Goal: Transaction & Acquisition: Purchase product/service

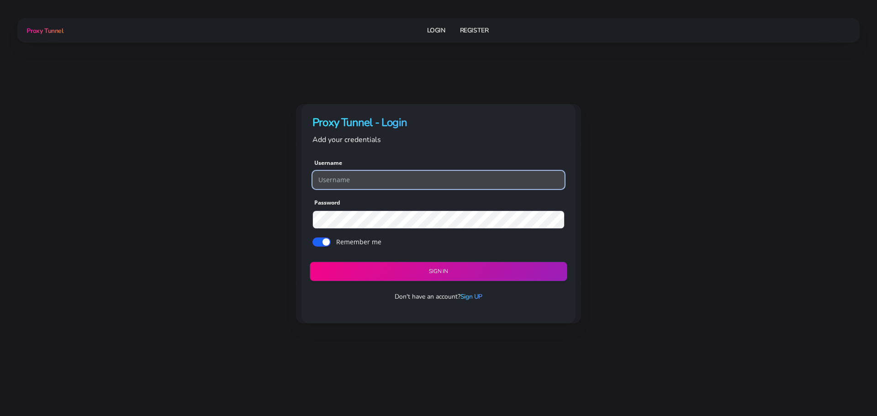
type input "georgeo1"
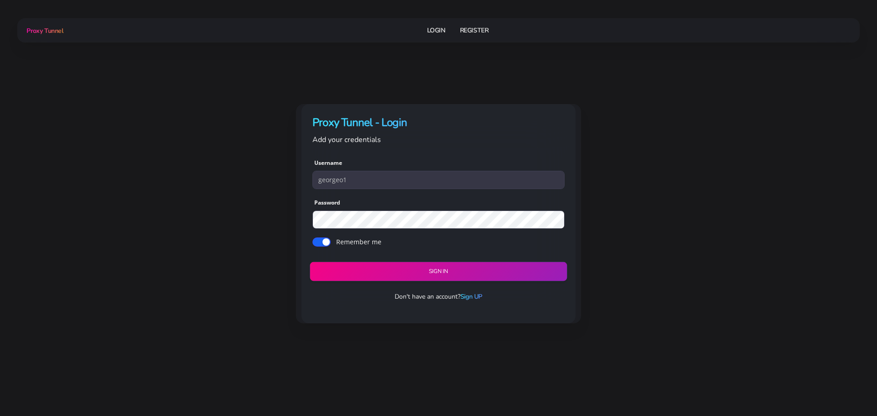
click at [413, 273] on button "Sign in" at bounding box center [438, 271] width 257 height 19
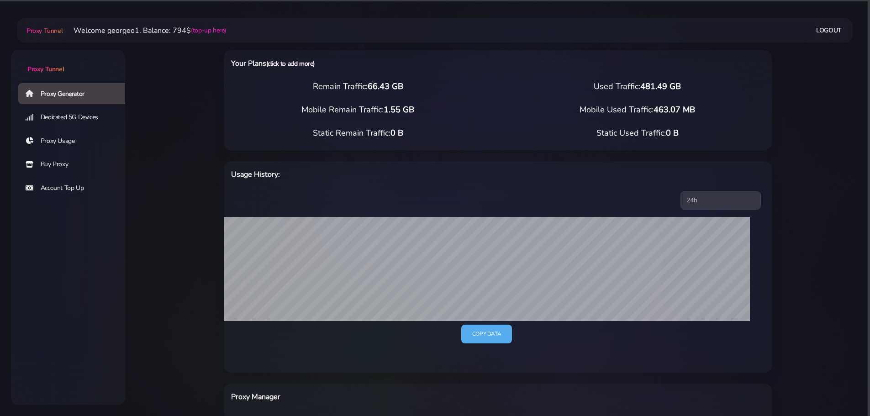
click at [287, 67] on link "(click to add more)" at bounding box center [290, 63] width 48 height 9
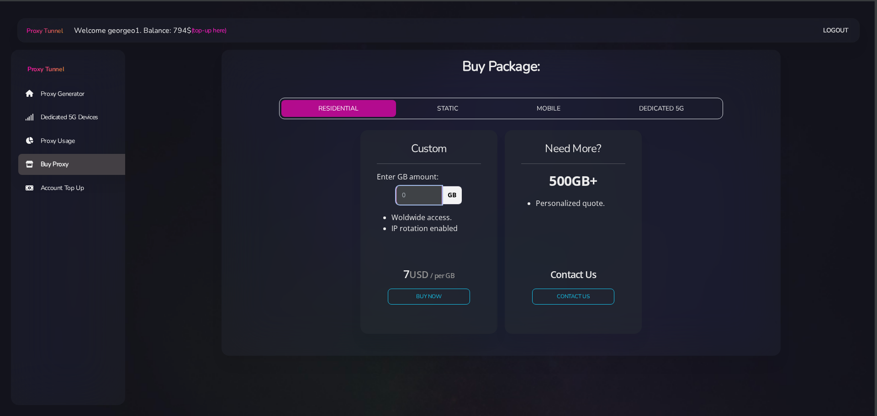
click at [416, 193] on input "number" at bounding box center [419, 195] width 46 height 18
type input "100"
click at [433, 291] on button "Buy Now" at bounding box center [429, 297] width 84 height 16
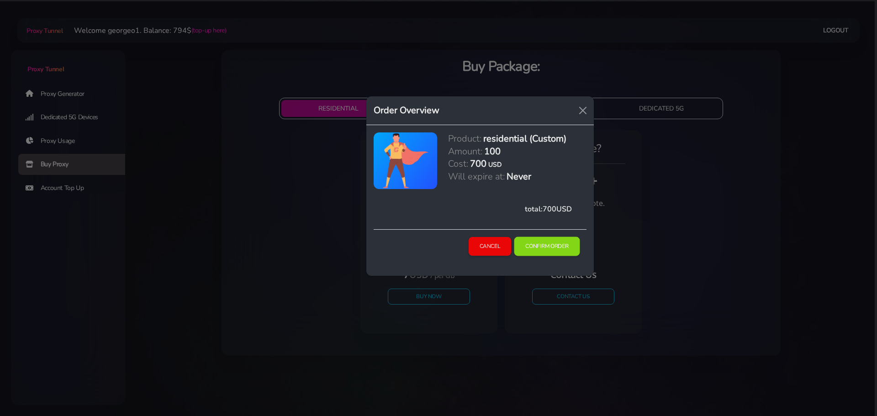
click at [544, 247] on button "Confirm Order" at bounding box center [547, 246] width 66 height 19
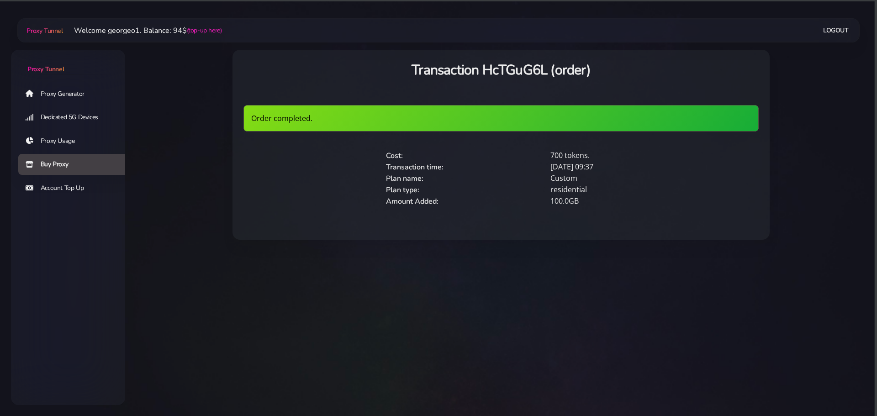
click at [62, 91] on link "Proxy Generator" at bounding box center [75, 93] width 114 height 21
